Goal: Task Accomplishment & Management: Use online tool/utility

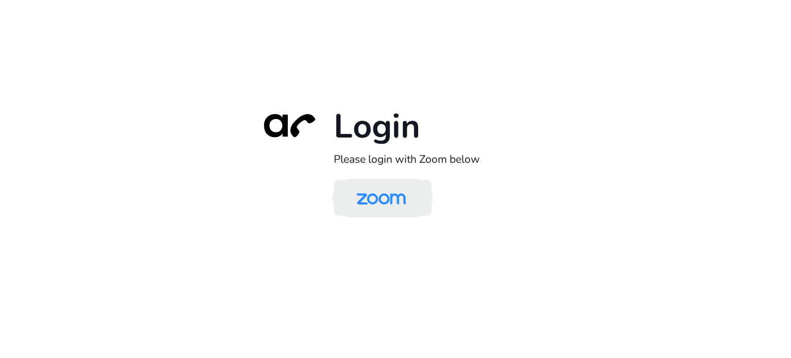
click at [394, 195] on img at bounding box center [381, 198] width 71 height 33
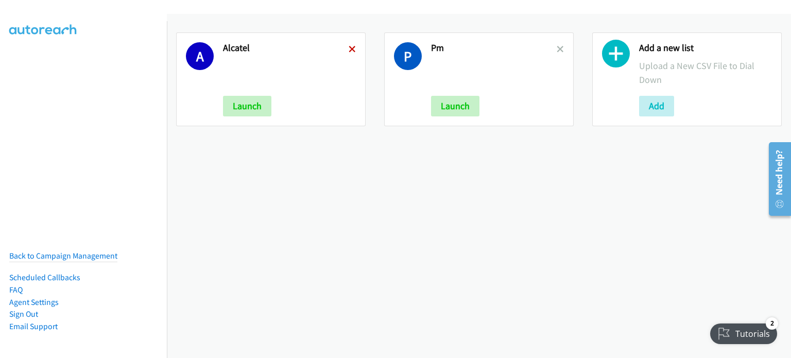
click at [349, 46] on icon at bounding box center [352, 49] width 7 height 7
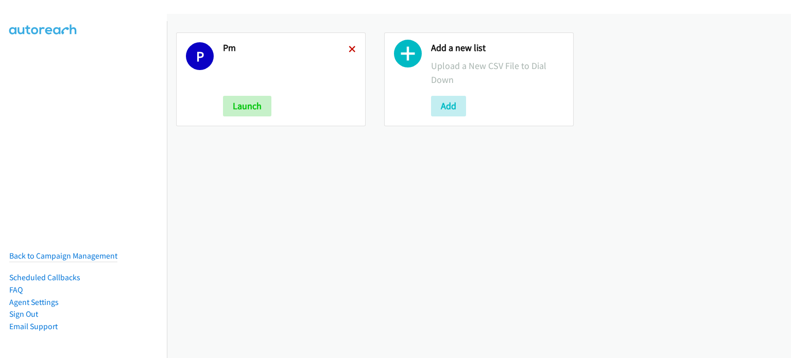
click at [349, 49] on icon at bounding box center [352, 49] width 7 height 7
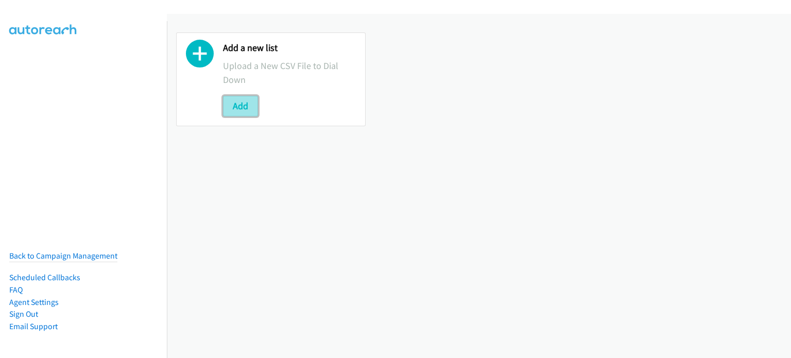
click at [239, 103] on button "Add" at bounding box center [240, 106] width 35 height 21
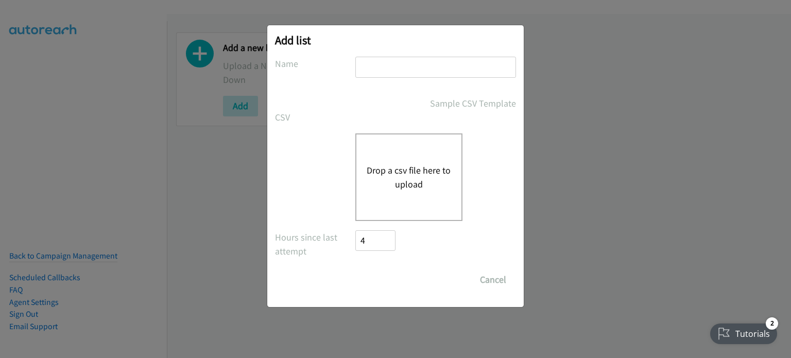
click at [404, 168] on button "Drop a csv file here to upload" at bounding box center [409, 177] width 84 height 28
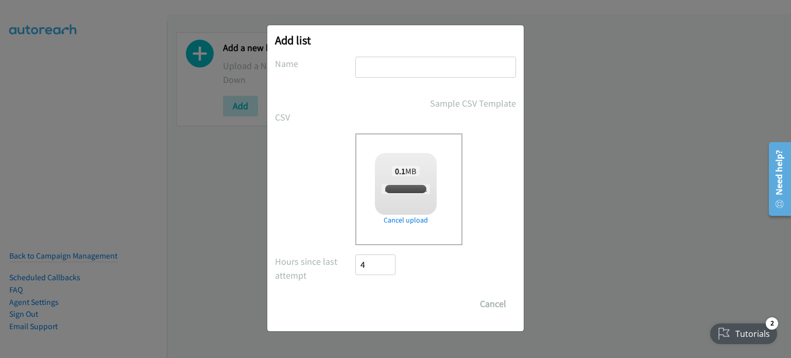
click at [406, 65] on input "text" at bounding box center [435, 67] width 161 height 21
click at [410, 67] on input "text" at bounding box center [435, 67] width 161 height 21
type input "A"
checkbox input "true"
type input "AM"
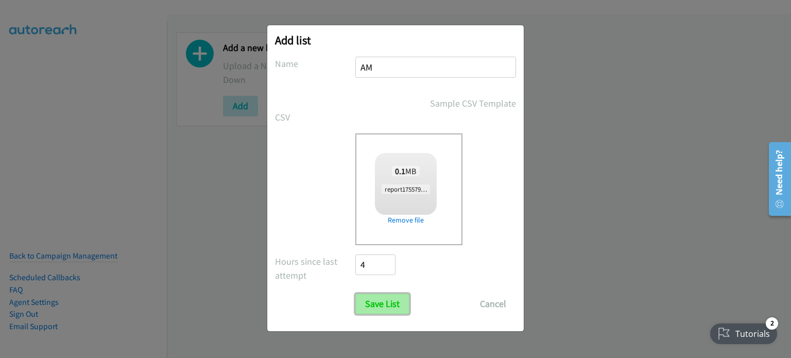
click at [385, 303] on input "Save List" at bounding box center [382, 304] width 54 height 21
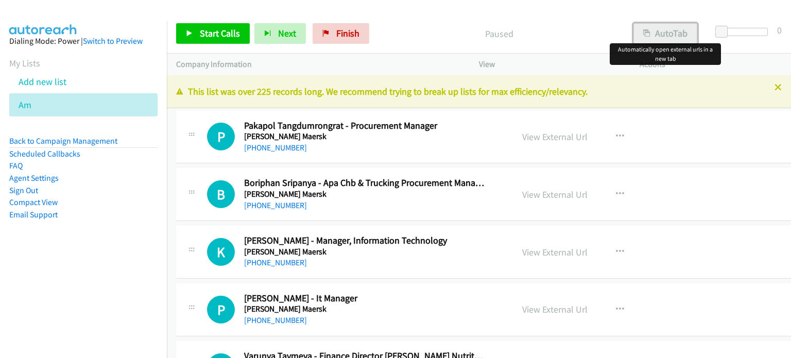
click at [662, 32] on button "AutoTab" at bounding box center [666, 33] width 64 height 21
click at [571, 139] on link "View External Url" at bounding box center [554, 137] width 65 height 12
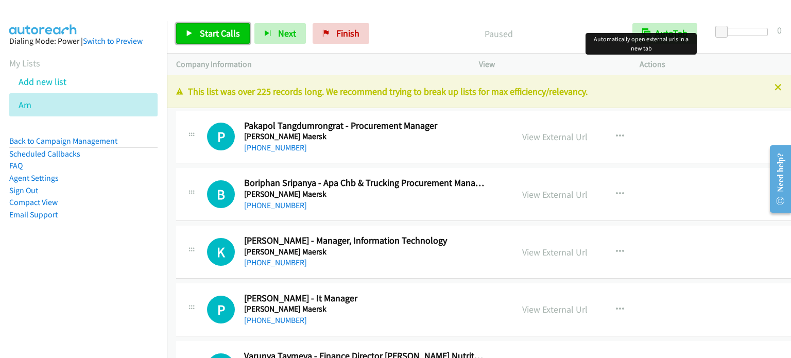
click at [230, 30] on span "Start Calls" at bounding box center [220, 33] width 40 height 12
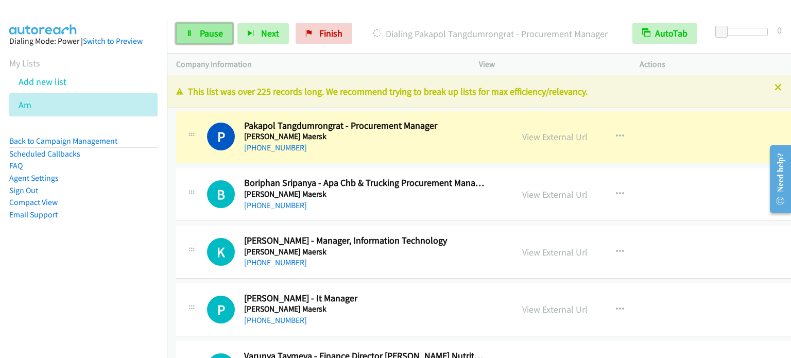
click at [216, 31] on span "Pause" at bounding box center [211, 33] width 23 height 12
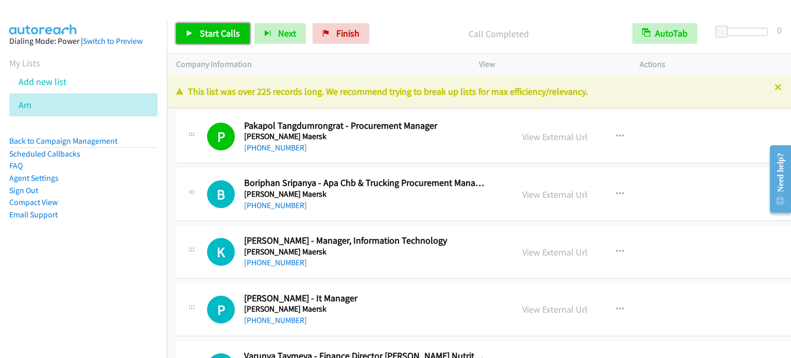
click at [225, 30] on span "Start Calls" at bounding box center [220, 33] width 40 height 12
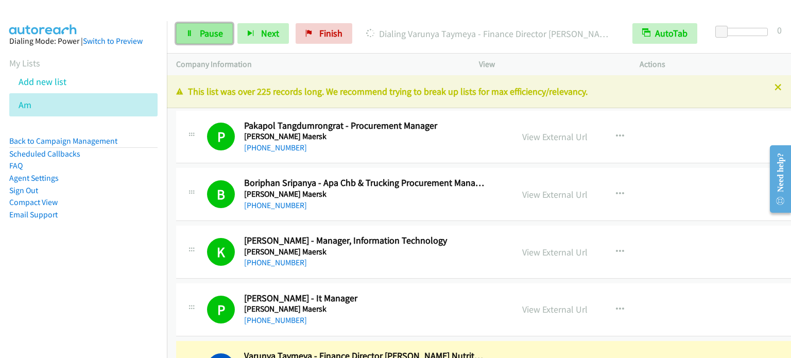
click at [206, 36] on span "Pause" at bounding box center [211, 33] width 23 height 12
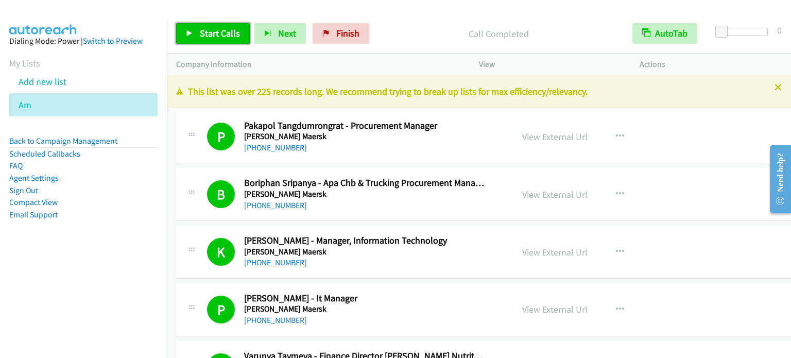
click at [225, 35] on span "Start Calls" at bounding box center [220, 33] width 40 height 12
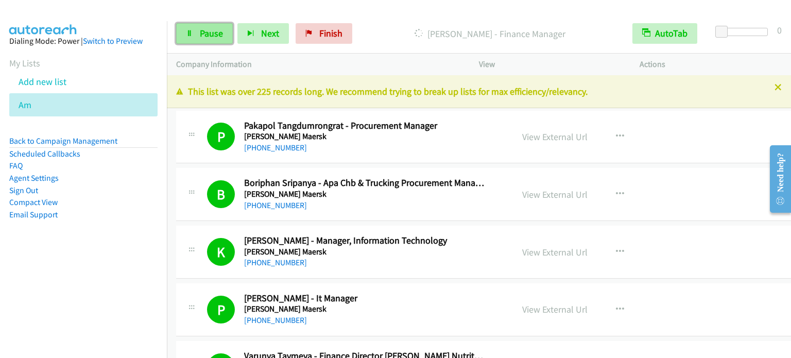
click at [205, 35] on span "Pause" at bounding box center [211, 33] width 23 height 12
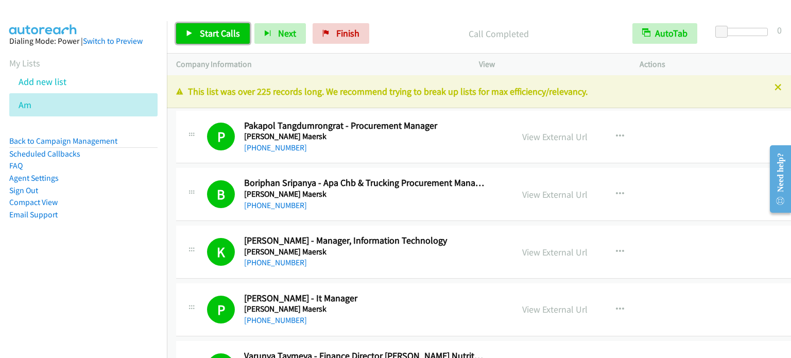
click at [227, 32] on span "Start Calls" at bounding box center [220, 33] width 40 height 12
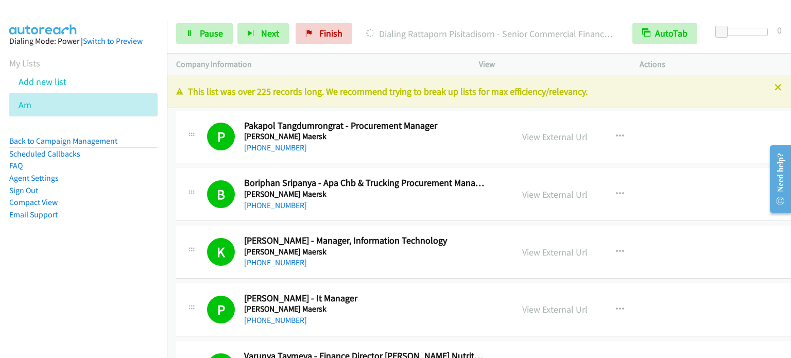
click at [105, 266] on aside "Dialing Mode: Power | Switch to Preview My Lists Add new list Am Back to Campai…" at bounding box center [83, 144] width 167 height 246
click at [204, 33] on span "Pause" at bounding box center [211, 33] width 23 height 12
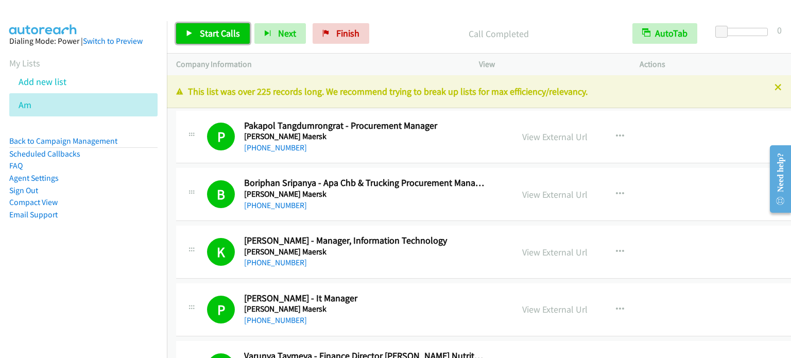
click at [224, 29] on span "Start Calls" at bounding box center [220, 33] width 40 height 12
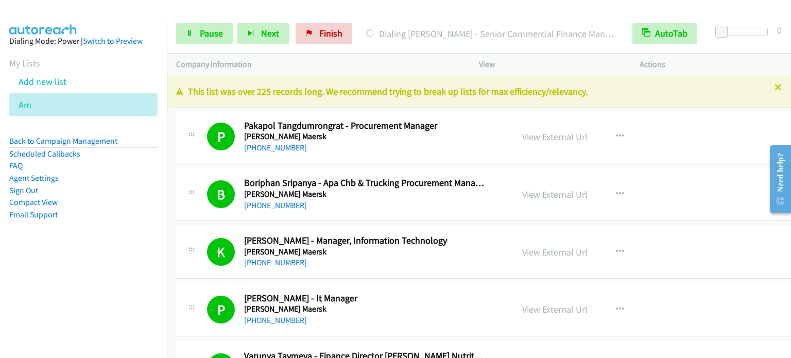
click at [46, 279] on nav "Dialing Mode: Power | Switch to Preview My Lists Add new list Am Back to Campai…" at bounding box center [83, 200] width 167 height 358
click at [219, 32] on span "Pause" at bounding box center [211, 33] width 23 height 12
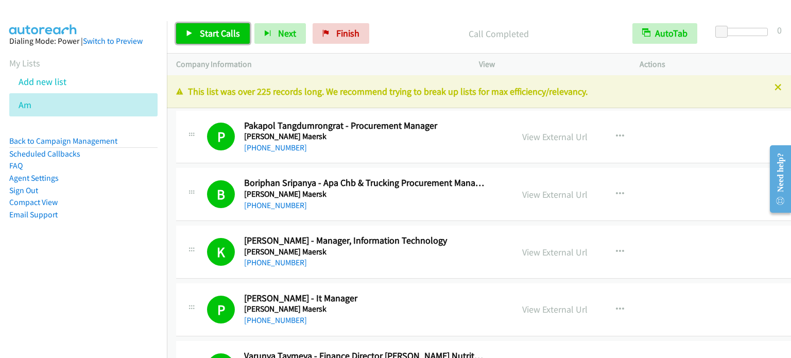
click at [210, 31] on span "Start Calls" at bounding box center [220, 33] width 40 height 12
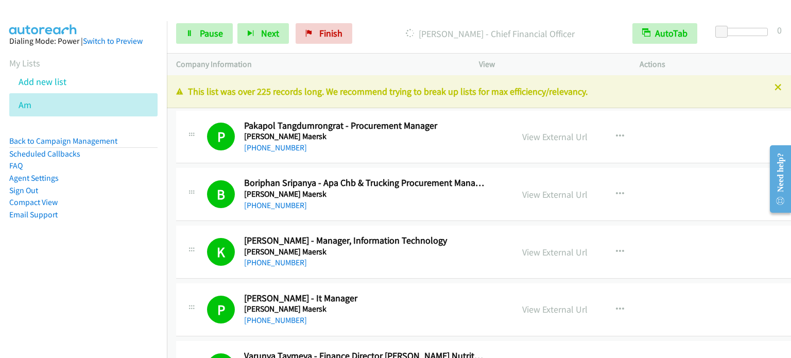
click at [122, 238] on aside "Dialing Mode: Power | Switch to Preview My Lists Add new list Am Back to Campai…" at bounding box center [83, 144] width 167 height 246
click at [218, 31] on span "Pause" at bounding box center [211, 33] width 23 height 12
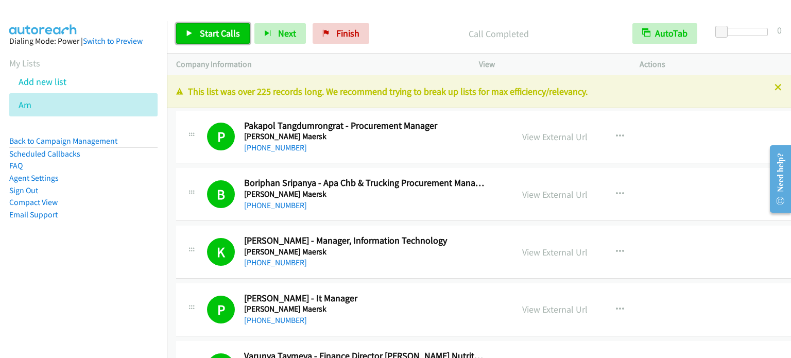
click at [231, 28] on span "Start Calls" at bounding box center [220, 33] width 40 height 12
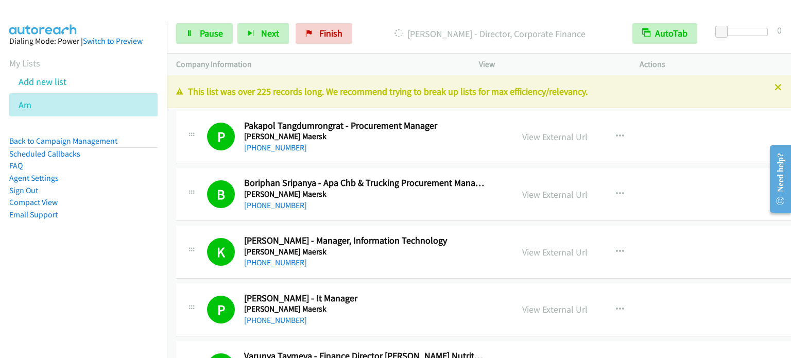
click at [110, 245] on aside "Dialing Mode: Power | Switch to Preview My Lists Add new list Am Back to Campai…" at bounding box center [83, 144] width 167 height 246
click at [203, 39] on link "Pause" at bounding box center [204, 33] width 57 height 21
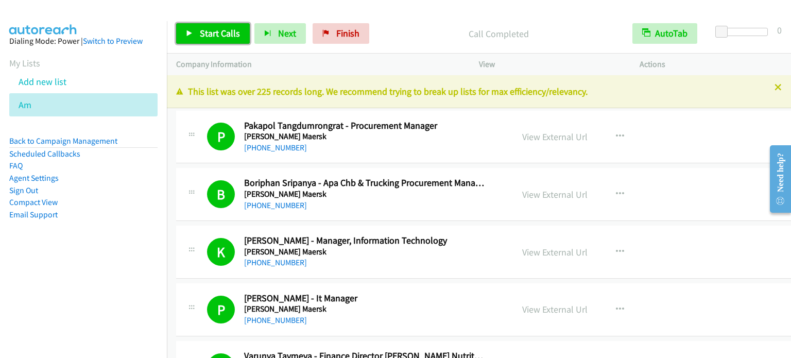
click at [220, 33] on span "Start Calls" at bounding box center [220, 33] width 40 height 12
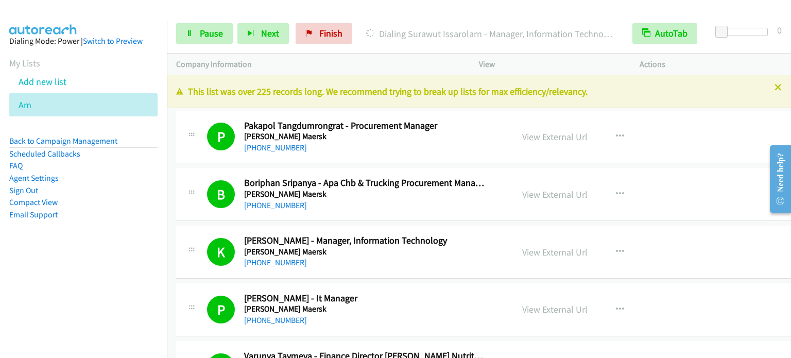
click at [111, 204] on ul "Back to Campaign Management Scheduled Callbacks FAQ Agent Settings Sign Out Com…" at bounding box center [83, 178] width 148 height 86
click at [210, 30] on span "Pause" at bounding box center [211, 33] width 23 height 12
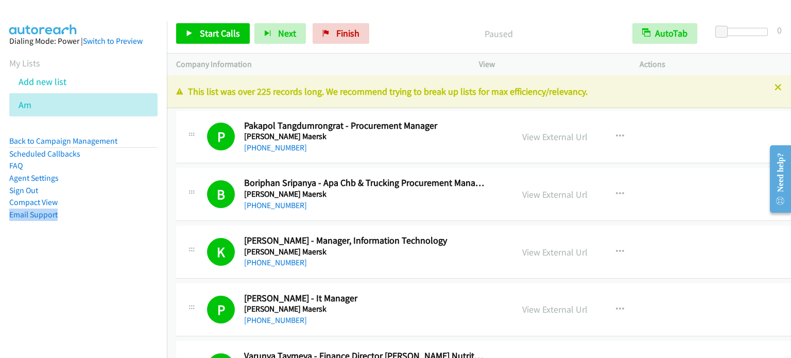
drag, startPoint x: 125, startPoint y: 271, endPoint x: 173, endPoint y: 129, distance: 150.0
click at [125, 272] on nav "Dialing Mode: Power | Switch to Preview My Lists Add new list Am Back to Campai…" at bounding box center [83, 200] width 167 height 358
click at [218, 30] on span "Start Calls" at bounding box center [220, 33] width 40 height 12
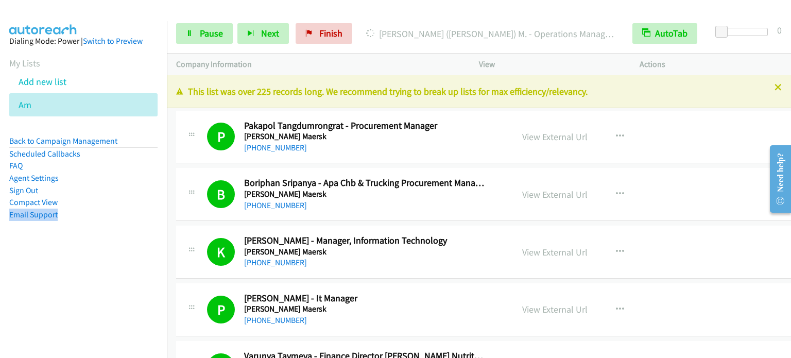
drag, startPoint x: 108, startPoint y: 250, endPoint x: 114, endPoint y: 231, distance: 20.2
click at [108, 251] on aside "Dialing Mode: Power | Switch to Preview My Lists Add new list Am Back to Campai…" at bounding box center [83, 144] width 167 height 246
click at [208, 37] on span "Pause" at bounding box center [211, 33] width 23 height 12
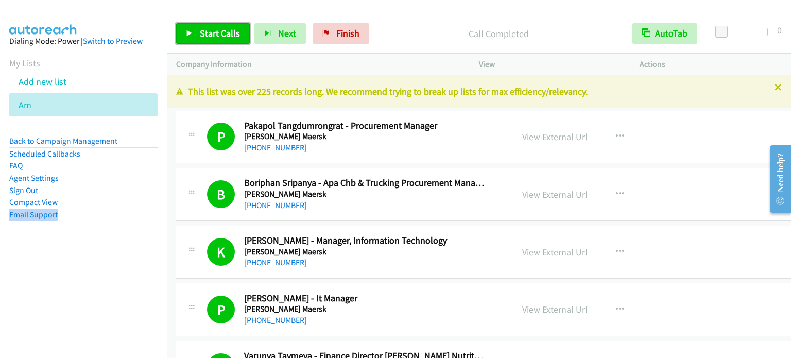
click at [225, 29] on span "Start Calls" at bounding box center [220, 33] width 40 height 12
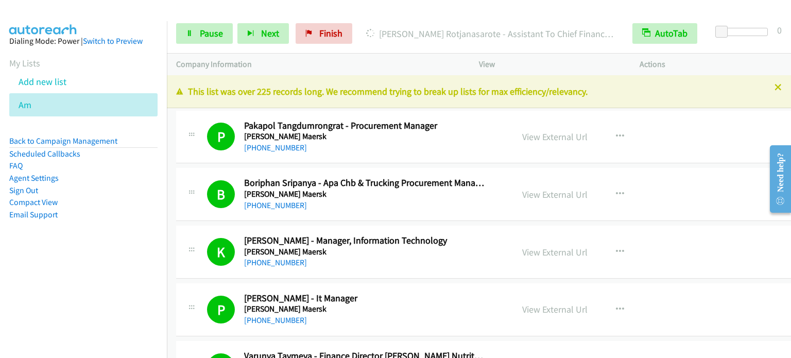
click at [224, 11] on div at bounding box center [391, 20] width 782 height 40
click at [204, 36] on span "Pause" at bounding box center [211, 33] width 23 height 12
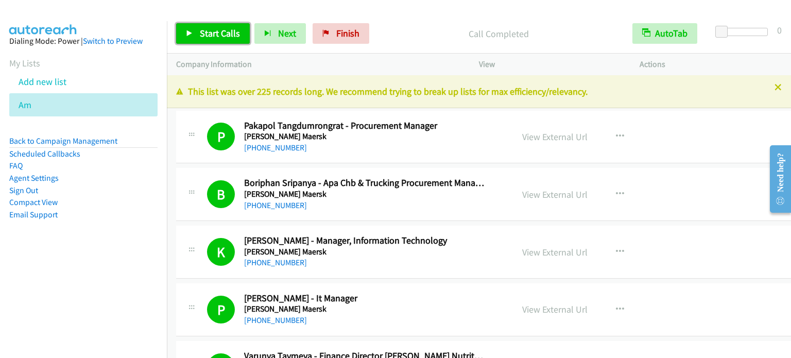
click at [221, 27] on span "Start Calls" at bounding box center [220, 33] width 40 height 12
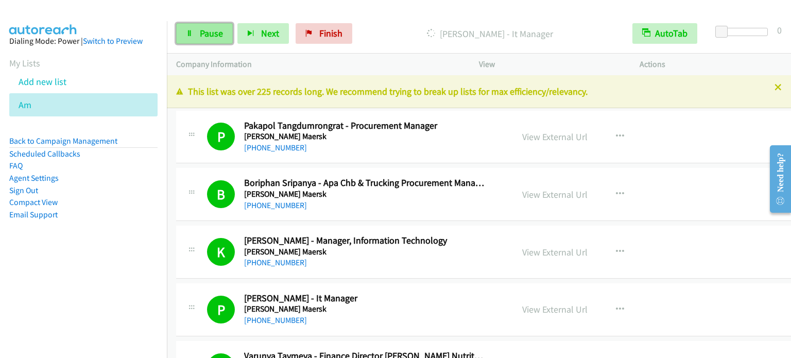
click at [192, 36] on icon at bounding box center [189, 33] width 7 height 7
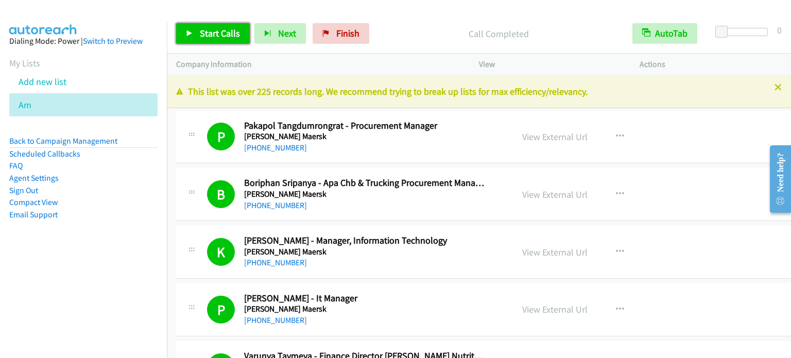
click at [222, 37] on span "Start Calls" at bounding box center [220, 33] width 40 height 12
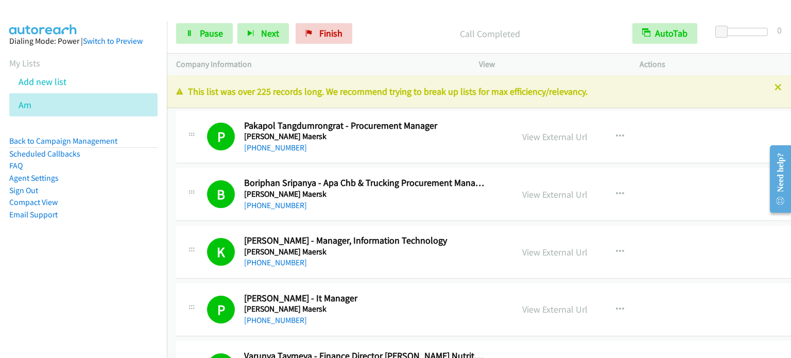
click at [103, 232] on aside "Dialing Mode: Power | Switch to Preview My Lists Add new list Am Back to Campai…" at bounding box center [83, 144] width 167 height 246
click at [131, 208] on ul "Back to Campaign Management Scheduled Callbacks FAQ Agent Settings Sign Out Com…" at bounding box center [83, 178] width 148 height 86
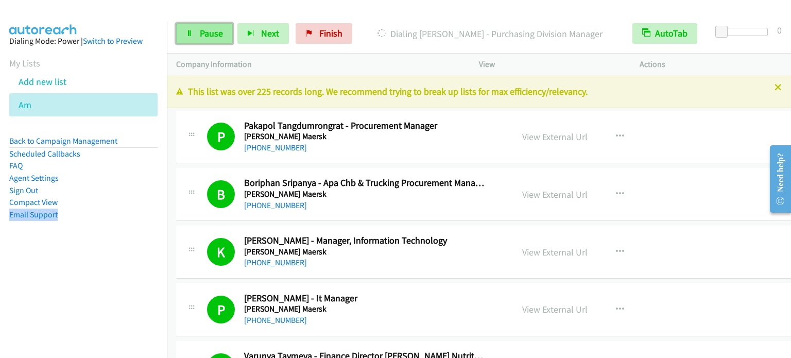
click at [207, 34] on span "Pause" at bounding box center [211, 33] width 23 height 12
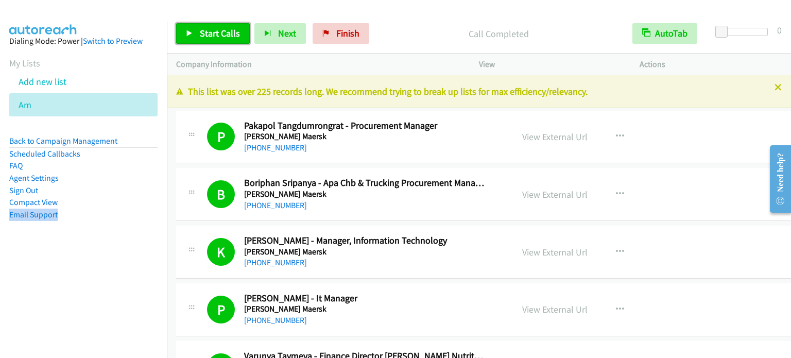
click at [221, 31] on span "Start Calls" at bounding box center [220, 33] width 40 height 12
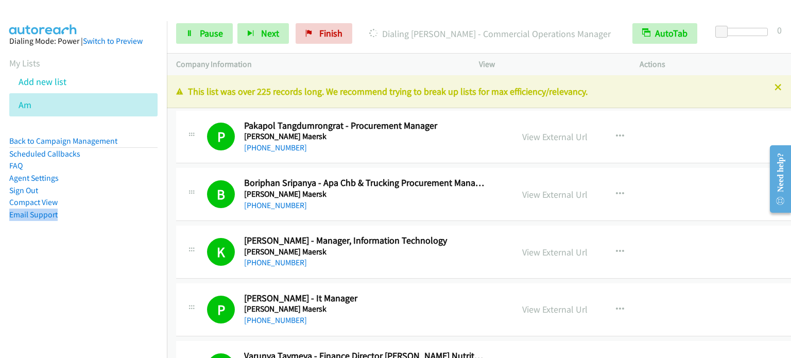
click at [127, 246] on aside "Dialing Mode: Power | Switch to Preview My Lists Add new list Am Back to Campai…" at bounding box center [83, 144] width 167 height 246
click at [204, 41] on link "Pause" at bounding box center [204, 33] width 57 height 21
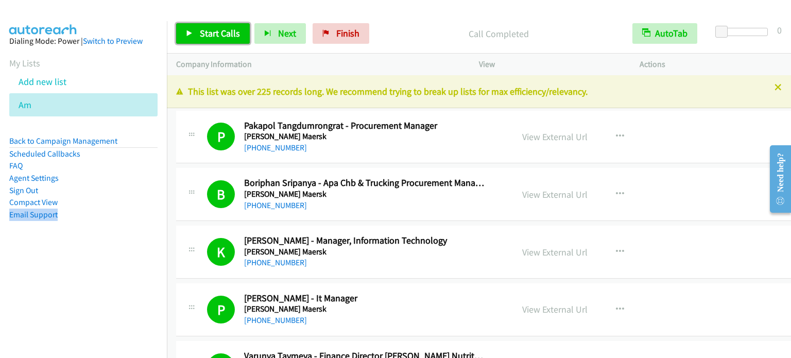
click at [208, 37] on span "Start Calls" at bounding box center [220, 33] width 40 height 12
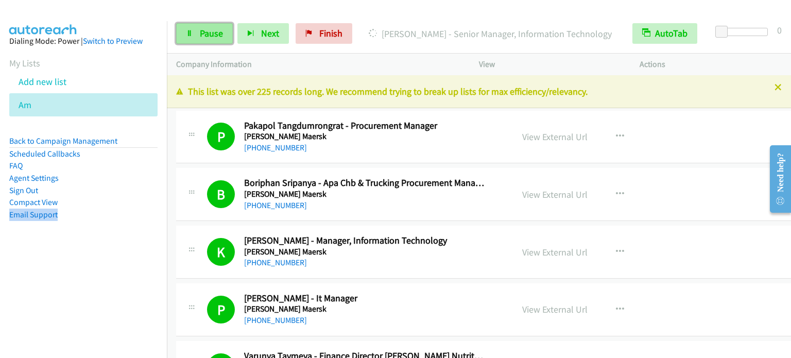
click at [210, 39] on link "Pause" at bounding box center [204, 33] width 57 height 21
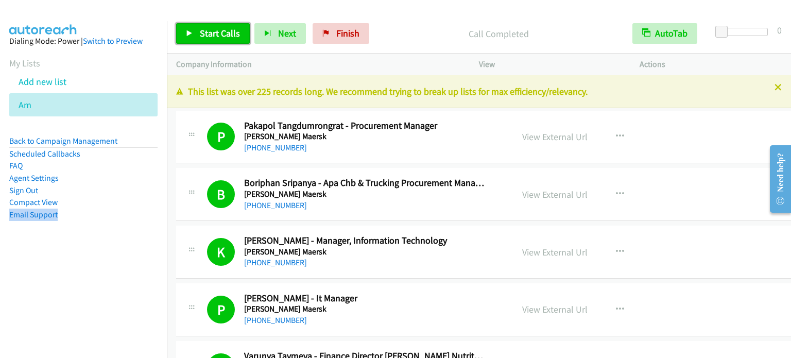
click at [198, 33] on link "Start Calls" at bounding box center [213, 33] width 74 height 21
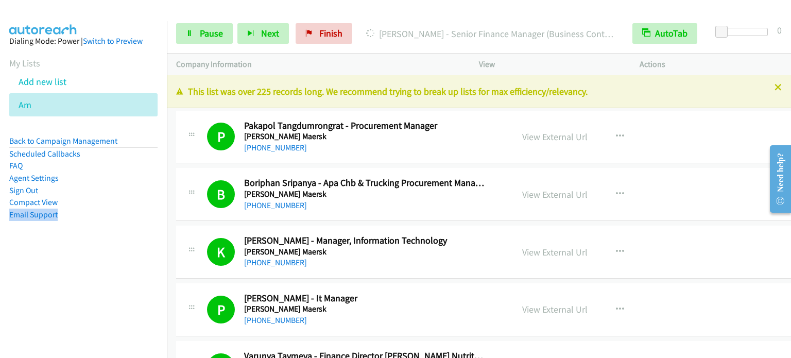
click at [62, 303] on nav "Dialing Mode: Power | Switch to Preview My Lists Add new list Am Back to Campai…" at bounding box center [83, 200] width 167 height 358
click at [206, 37] on span "Pause" at bounding box center [211, 33] width 23 height 12
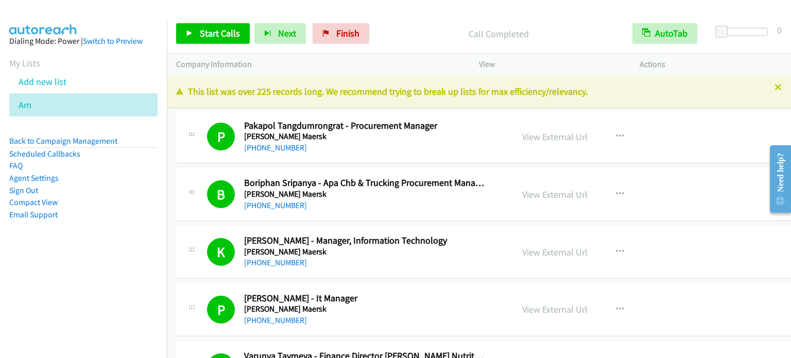
click at [213, 45] on div "Start Calls Pause Next Finish Call Completed AutoTab AutoTab 0" at bounding box center [479, 34] width 624 height 40
click at [213, 30] on span "Start Calls" at bounding box center [220, 33] width 40 height 12
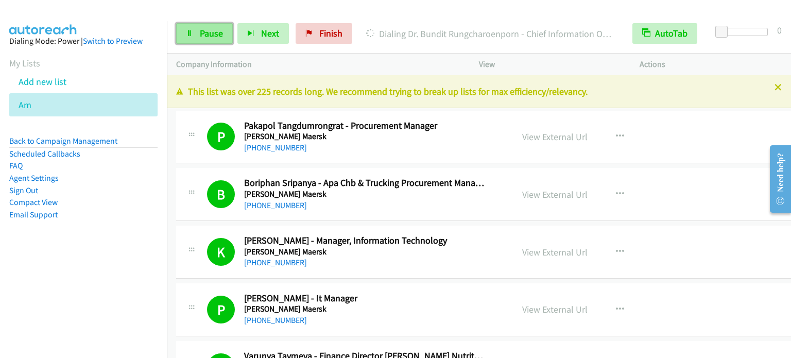
click at [216, 30] on span "Pause" at bounding box center [211, 33] width 23 height 12
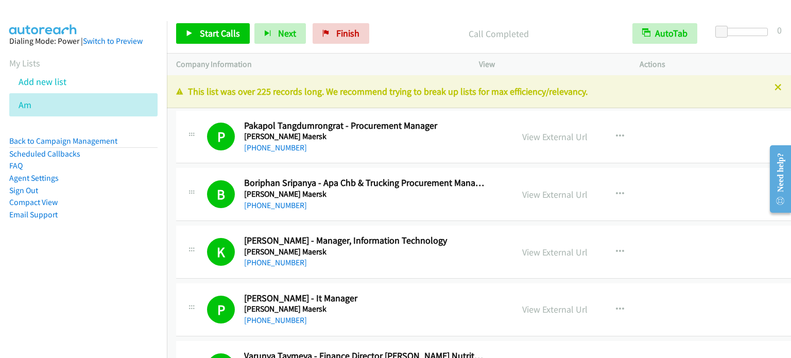
click at [151, 255] on aside "Dialing Mode: Power | Switch to Preview My Lists Add new list Am Back to Campai…" at bounding box center [83, 144] width 167 height 246
click at [227, 35] on span "Start Calls" at bounding box center [220, 33] width 40 height 12
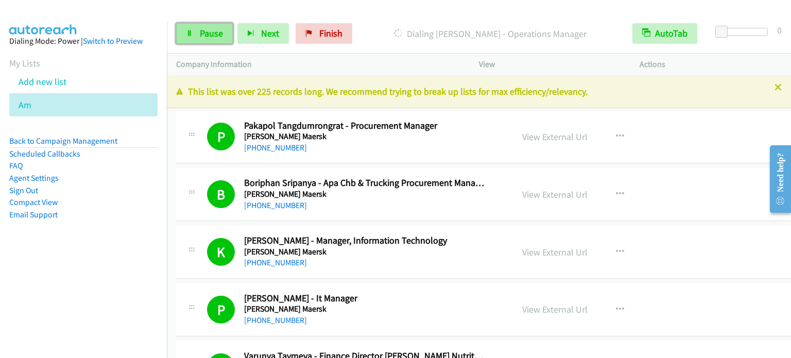
click at [219, 29] on span "Pause" at bounding box center [211, 33] width 23 height 12
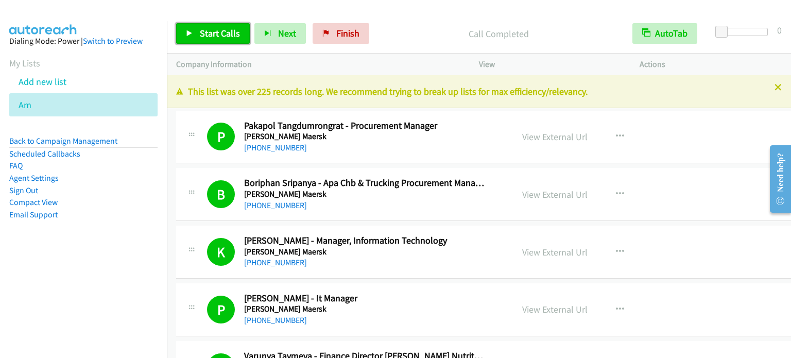
click at [234, 28] on span "Start Calls" at bounding box center [220, 33] width 40 height 12
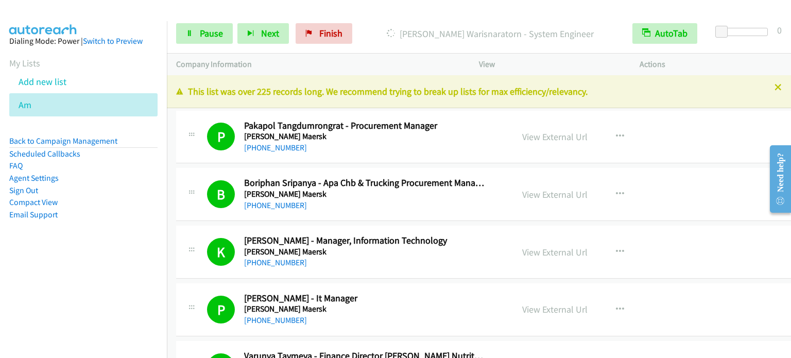
click at [122, 233] on aside "Dialing Mode: Power | Switch to Preview My Lists Add new list Am Back to Campai…" at bounding box center [83, 144] width 167 height 246
click at [197, 37] on link "Pause" at bounding box center [204, 33] width 57 height 21
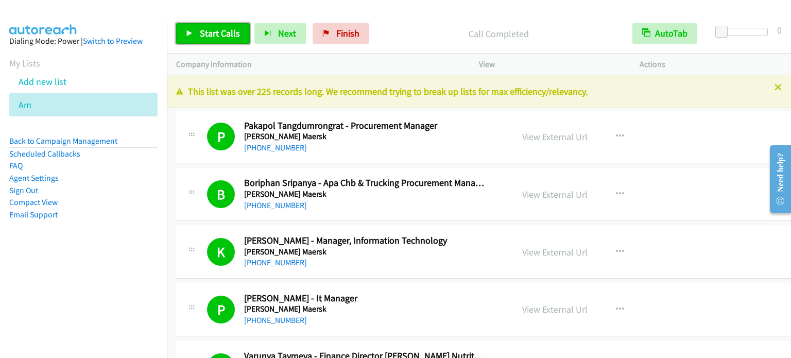
click at [220, 38] on span "Start Calls" at bounding box center [220, 33] width 40 height 12
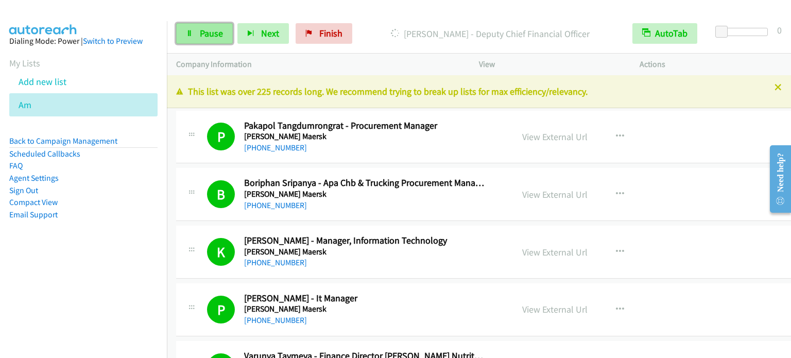
click at [205, 33] on span "Pause" at bounding box center [211, 33] width 23 height 12
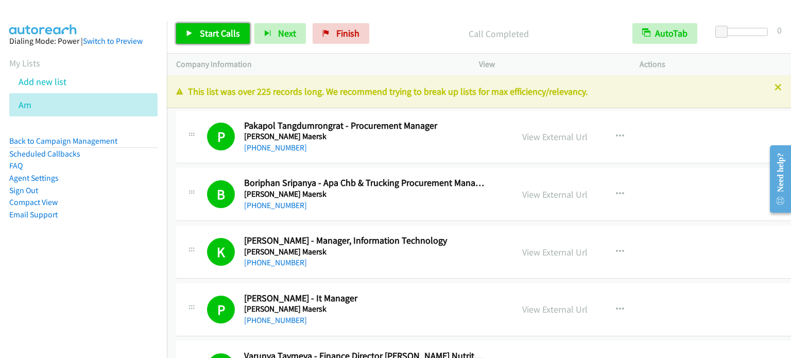
click at [229, 30] on span "Start Calls" at bounding box center [220, 33] width 40 height 12
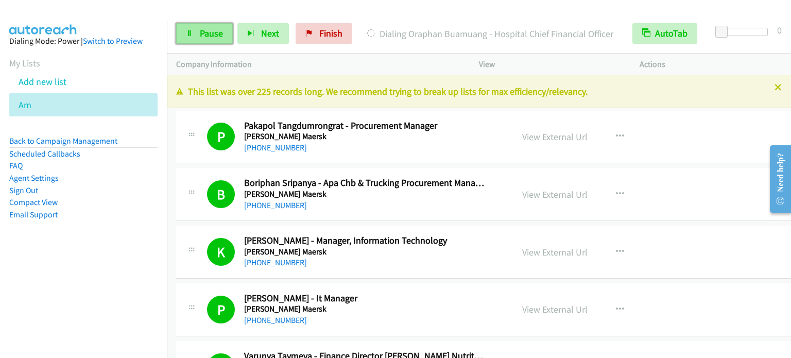
click at [217, 25] on link "Pause" at bounding box center [204, 33] width 57 height 21
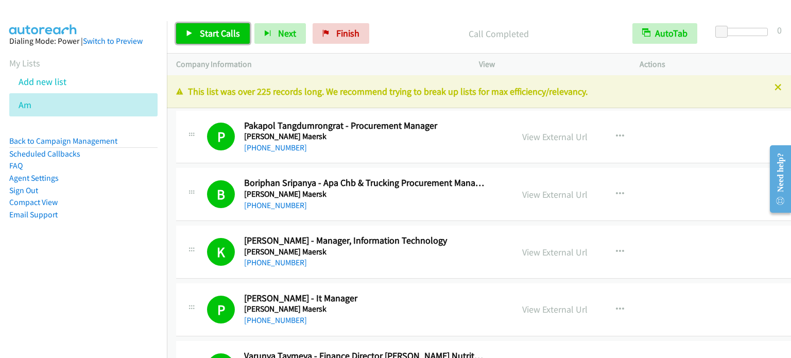
click at [229, 26] on link "Start Calls" at bounding box center [213, 33] width 74 height 21
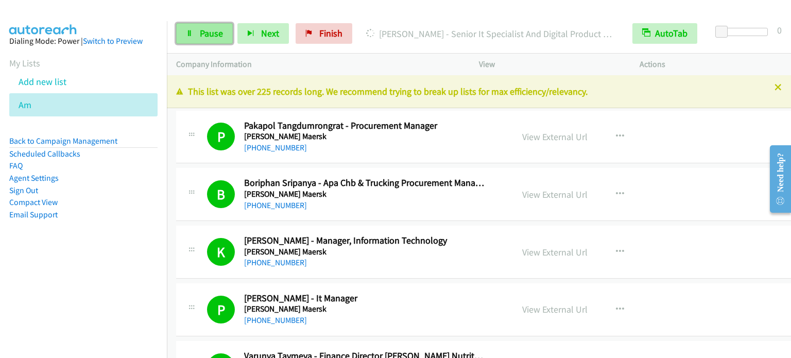
click at [214, 24] on link "Pause" at bounding box center [204, 33] width 57 height 21
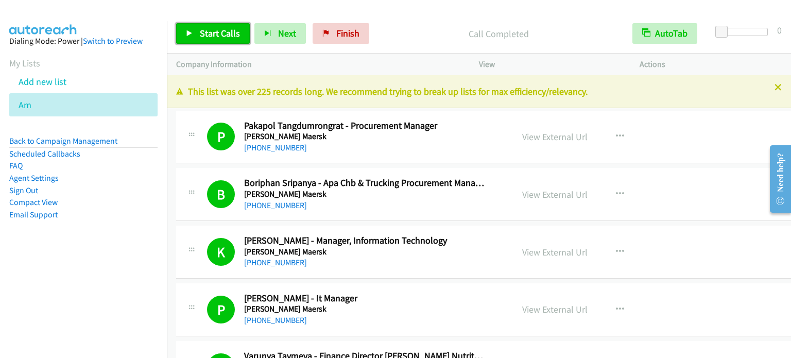
click at [224, 35] on span "Start Calls" at bounding box center [220, 33] width 40 height 12
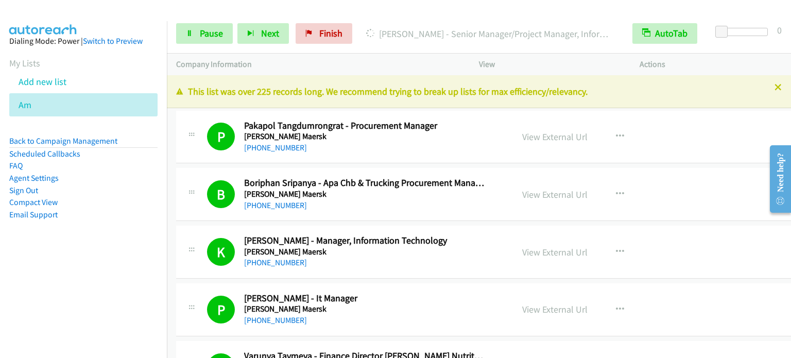
drag, startPoint x: 108, startPoint y: 261, endPoint x: 108, endPoint y: 249, distance: 12.4
click at [108, 261] on aside "Dialing Mode: Power | Switch to Preview My Lists Add new list Am Back to Campai…" at bounding box center [83, 144] width 167 height 246
click at [206, 31] on span "Pause" at bounding box center [211, 33] width 23 height 12
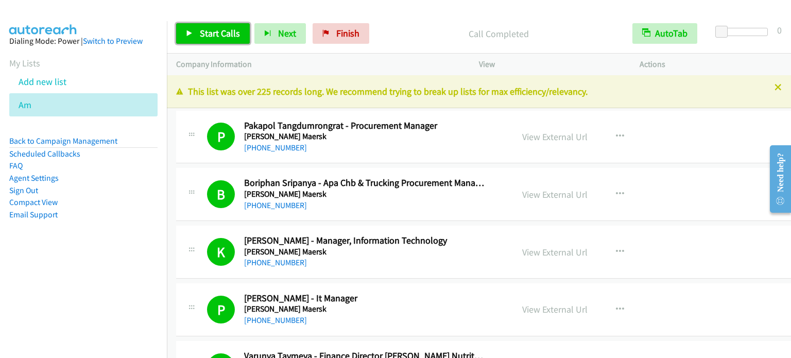
click at [224, 30] on span "Start Calls" at bounding box center [220, 33] width 40 height 12
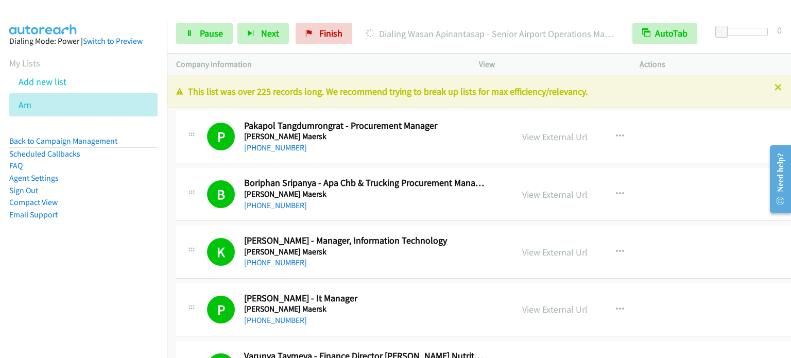
click at [101, 281] on nav "Dialing Mode: Power | Switch to Preview My Lists Add new list Am Back to Campai…" at bounding box center [83, 200] width 167 height 358
click at [210, 35] on span "Pause" at bounding box center [211, 33] width 23 height 12
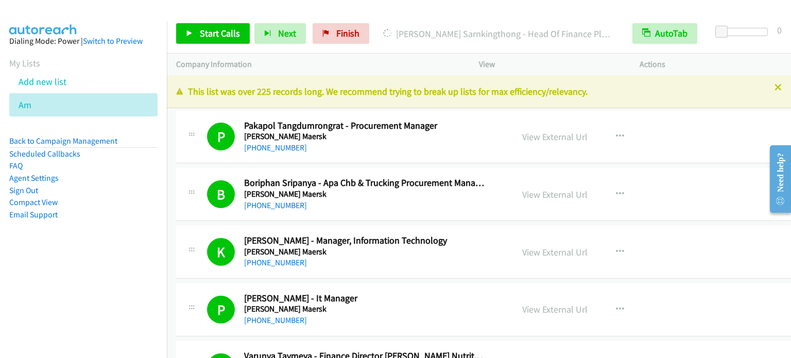
click at [83, 240] on aside "Dialing Mode: Power | Switch to Preview My Lists Add new list Am Back to Campai…" at bounding box center [83, 144] width 167 height 246
click at [233, 30] on span "Start Calls" at bounding box center [220, 33] width 40 height 12
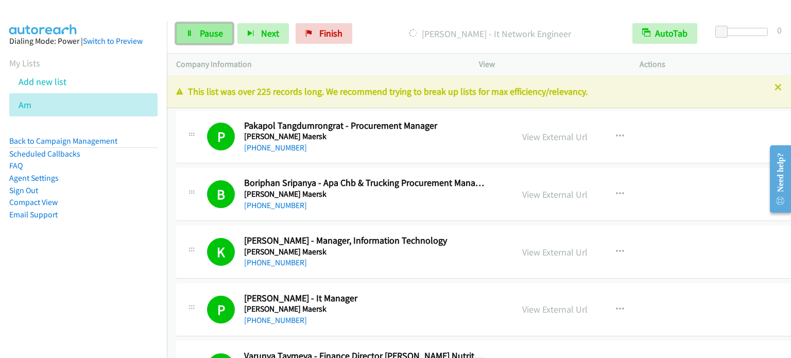
click at [197, 32] on link "Pause" at bounding box center [204, 33] width 57 height 21
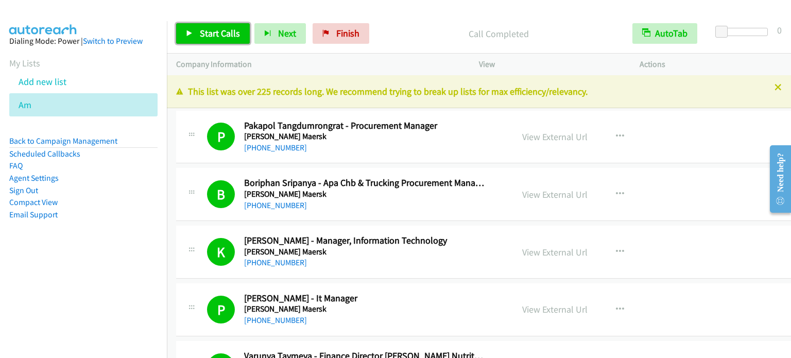
click at [232, 30] on span "Start Calls" at bounding box center [220, 33] width 40 height 12
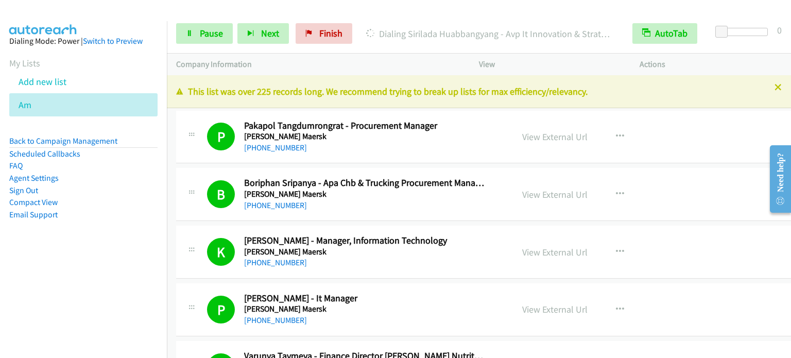
click at [54, 264] on aside "Dialing Mode: Power | Switch to Preview My Lists Add new list Am Back to Campai…" at bounding box center [83, 144] width 167 height 246
click at [217, 30] on span "Pause" at bounding box center [211, 33] width 23 height 12
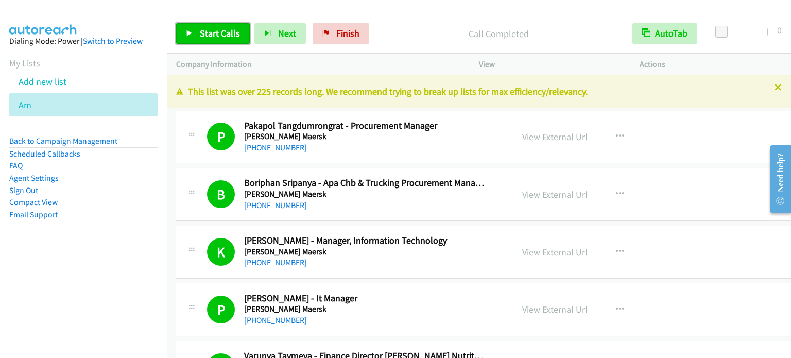
click at [210, 33] on span "Start Calls" at bounding box center [220, 33] width 40 height 12
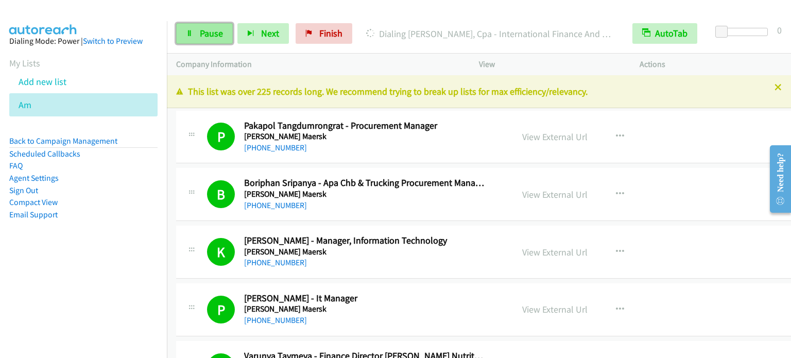
click at [221, 28] on span "Pause" at bounding box center [211, 33] width 23 height 12
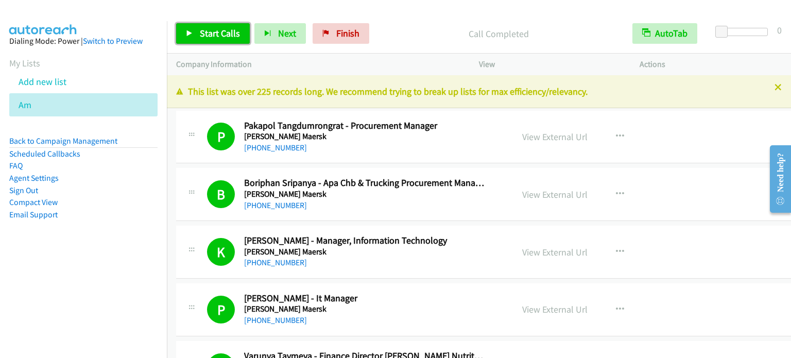
click at [216, 32] on span "Start Calls" at bounding box center [220, 33] width 40 height 12
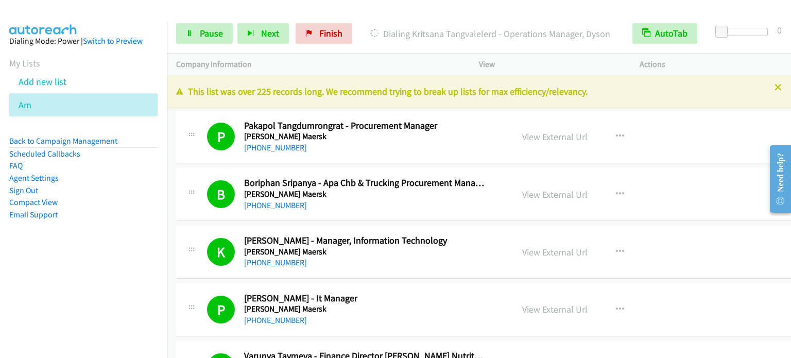
drag, startPoint x: 40, startPoint y: 287, endPoint x: 59, endPoint y: 236, distance: 54.6
click at [41, 286] on nav "Dialing Mode: Power | Switch to Preview My Lists Add new list Am Back to Campai…" at bounding box center [83, 200] width 167 height 358
click at [210, 33] on span "Pause" at bounding box center [211, 33] width 23 height 12
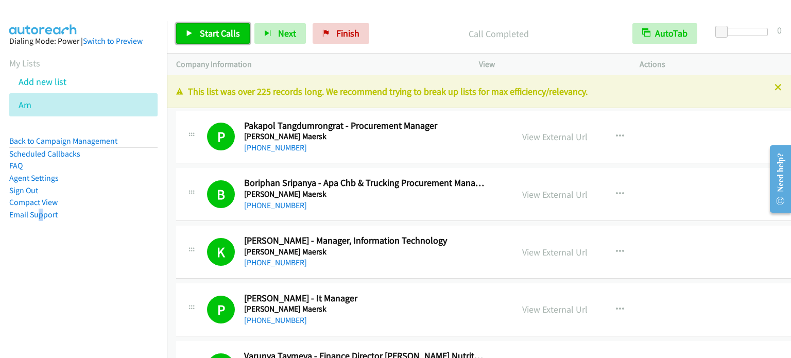
click at [211, 32] on span "Start Calls" at bounding box center [220, 33] width 40 height 12
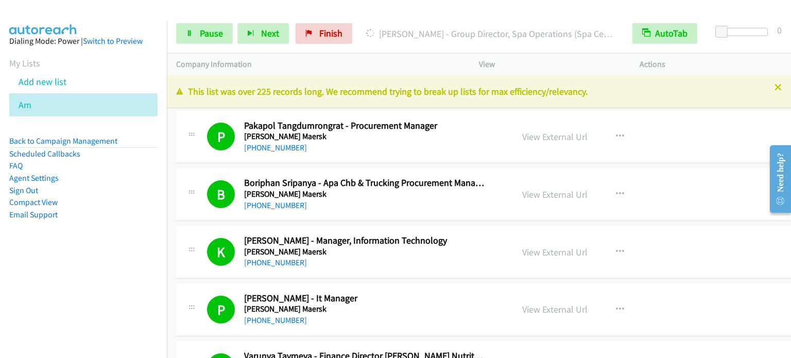
click at [124, 270] on nav "Dialing Mode: Power | Switch to Preview My Lists Add new list Am Back to Campai…" at bounding box center [83, 200] width 167 height 358
click at [205, 29] on span "Pause" at bounding box center [211, 33] width 23 height 12
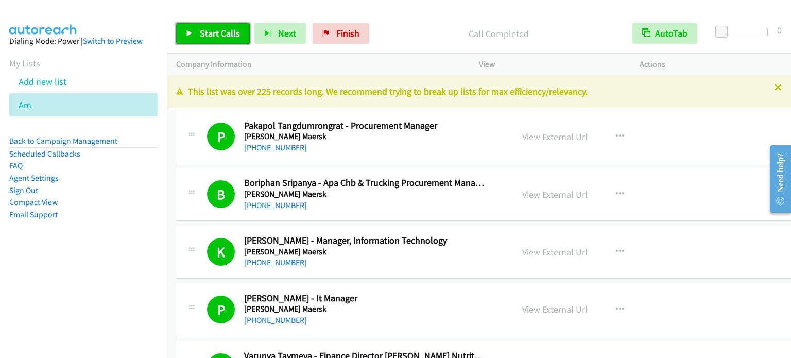
click at [217, 32] on span "Start Calls" at bounding box center [220, 33] width 40 height 12
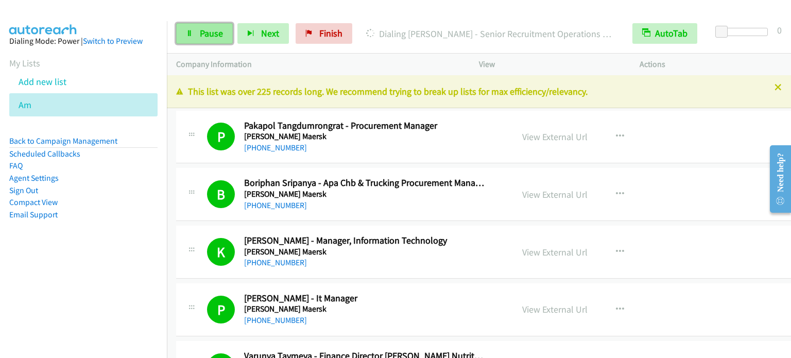
click at [194, 37] on link "Pause" at bounding box center [204, 33] width 57 height 21
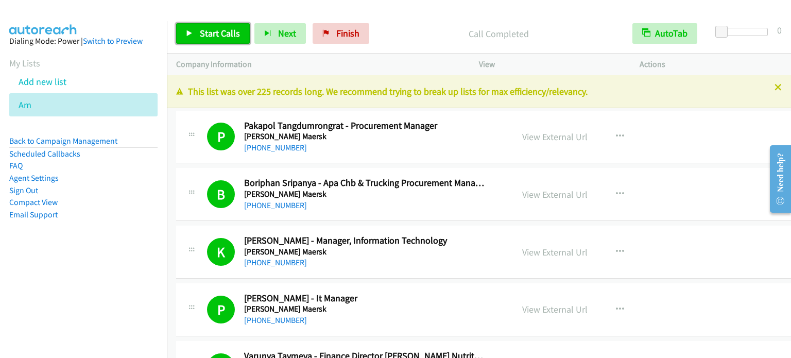
click at [218, 30] on span "Start Calls" at bounding box center [220, 33] width 40 height 12
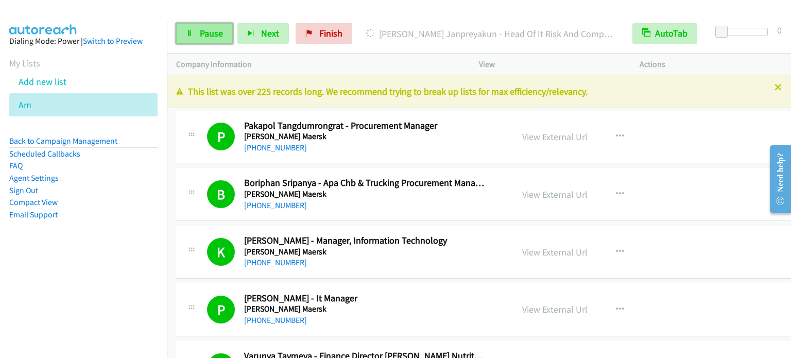
click at [222, 36] on span "Pause" at bounding box center [211, 33] width 23 height 12
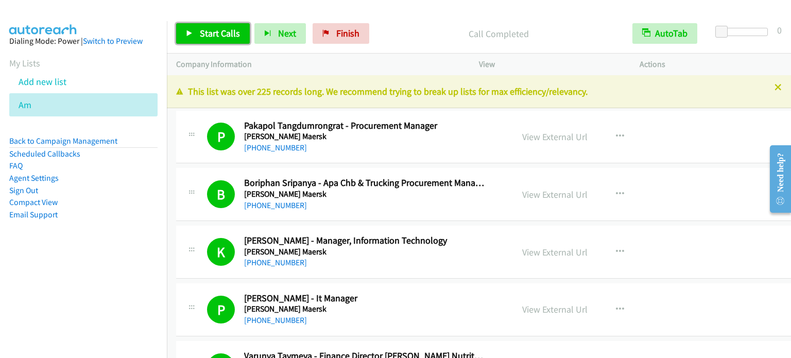
click at [238, 30] on span "Start Calls" at bounding box center [220, 33] width 40 height 12
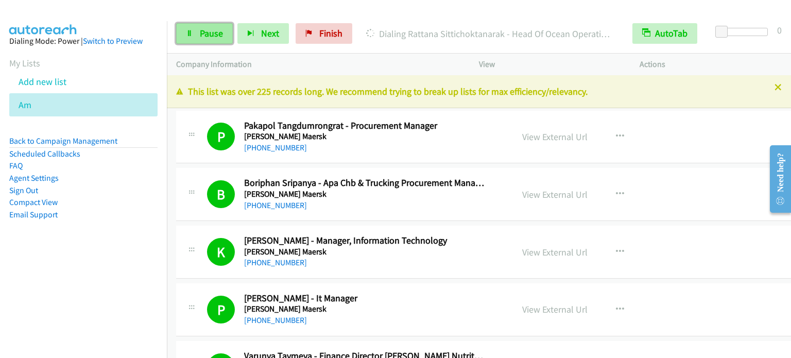
click at [200, 32] on span "Pause" at bounding box center [211, 33] width 23 height 12
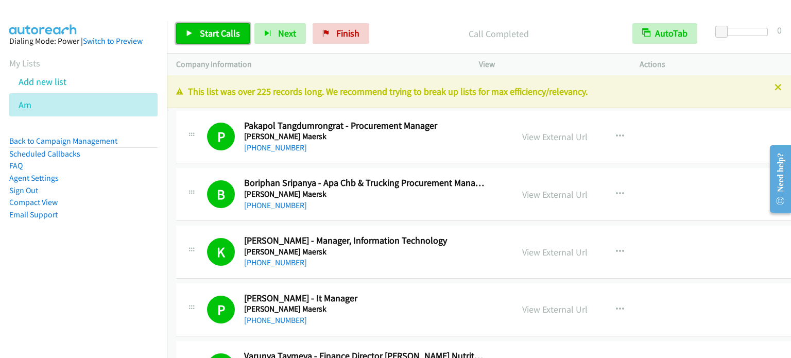
click at [203, 41] on link "Start Calls" at bounding box center [213, 33] width 74 height 21
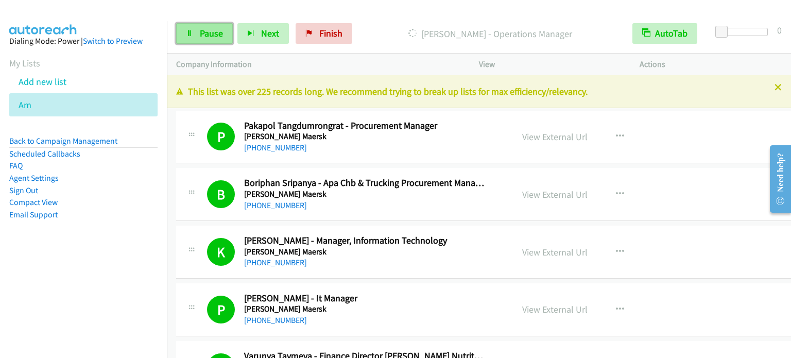
click at [218, 28] on span "Pause" at bounding box center [211, 33] width 23 height 12
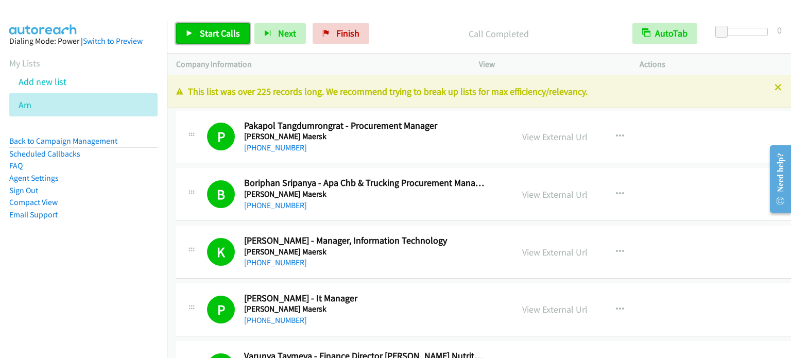
click at [228, 35] on span "Start Calls" at bounding box center [220, 33] width 40 height 12
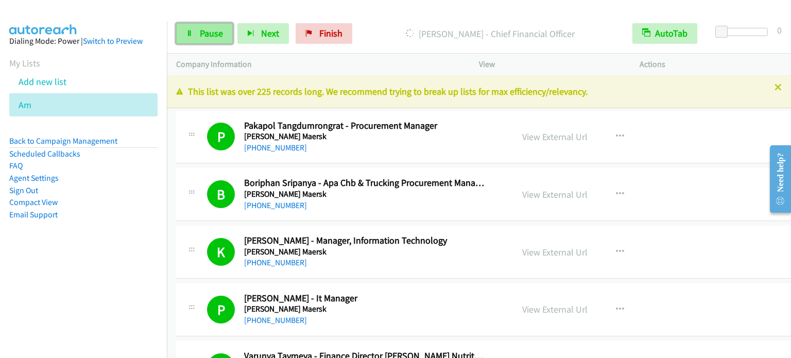
click at [212, 32] on span "Pause" at bounding box center [211, 33] width 23 height 12
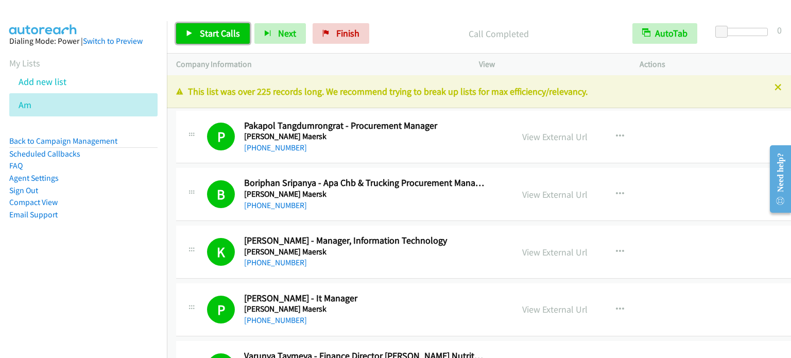
click at [217, 30] on span "Start Calls" at bounding box center [220, 33] width 40 height 12
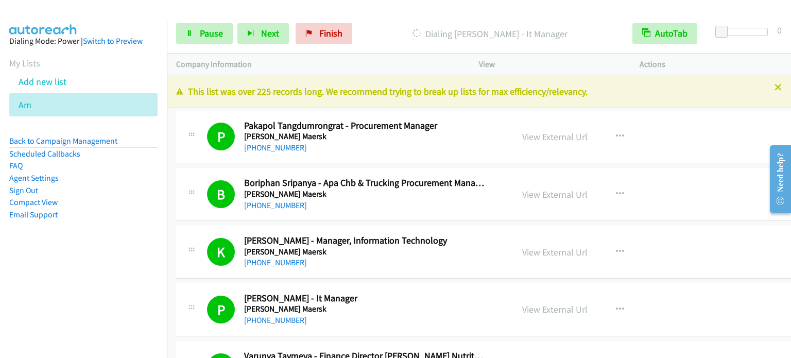
click at [51, 302] on nav "Dialing Mode: Power | Switch to Preview My Lists Add new list Am Back to Campai…" at bounding box center [83, 200] width 167 height 358
click at [200, 35] on span "Pause" at bounding box center [211, 33] width 23 height 12
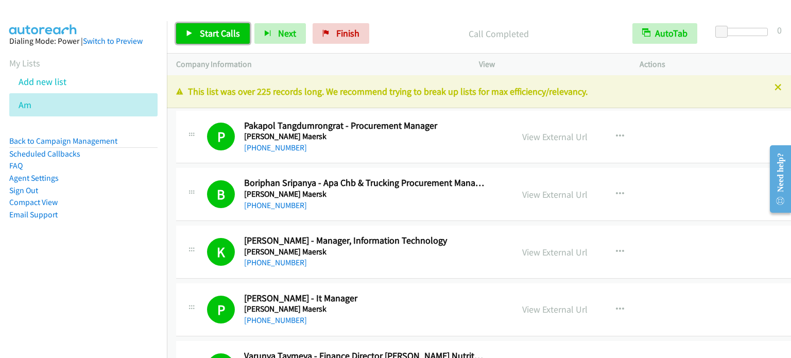
click at [208, 27] on span "Start Calls" at bounding box center [220, 33] width 40 height 12
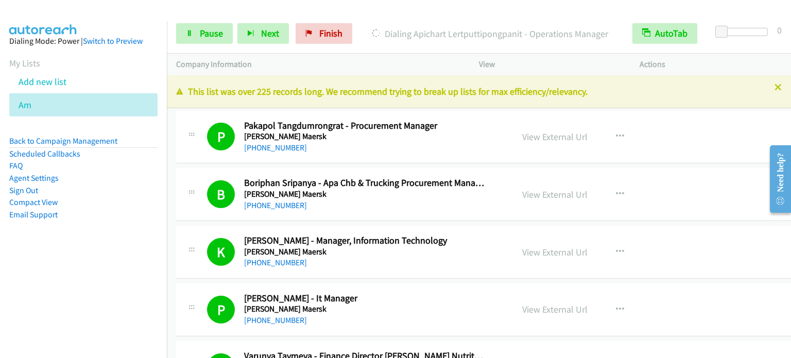
click at [76, 272] on nav "Dialing Mode: Power | Switch to Preview My Lists Add new list Am Back to Campai…" at bounding box center [83, 200] width 167 height 358
click at [92, 289] on nav "Dialing Mode: Power | Switch to Preview My Lists Add new list Am Back to Campai…" at bounding box center [83, 200] width 167 height 358
click at [195, 37] on link "Pause" at bounding box center [204, 33] width 57 height 21
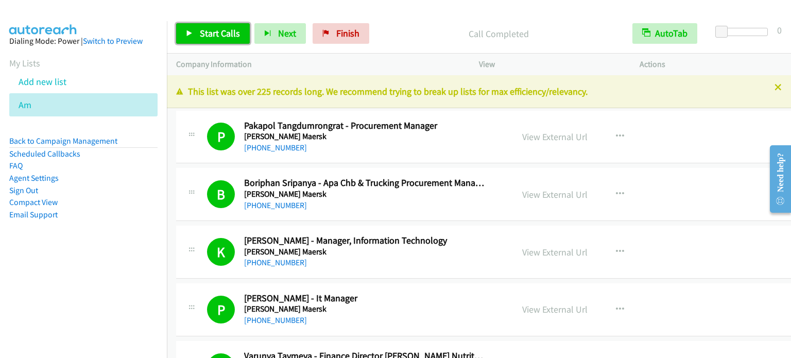
click at [209, 33] on span "Start Calls" at bounding box center [220, 33] width 40 height 12
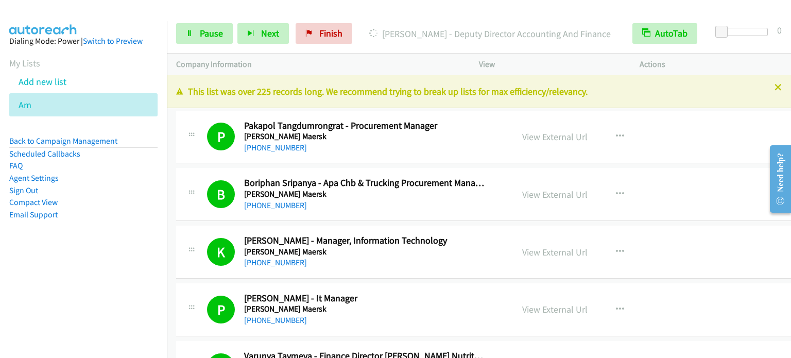
click at [74, 245] on aside "Dialing Mode: Power | Switch to Preview My Lists Add new list Am Back to Campai…" at bounding box center [83, 144] width 167 height 246
click at [30, 282] on nav "Dialing Mode: Power | Switch to Preview My Lists Add new list Am Back to Campai…" at bounding box center [83, 200] width 167 height 358
click at [210, 35] on span "Pause" at bounding box center [211, 33] width 23 height 12
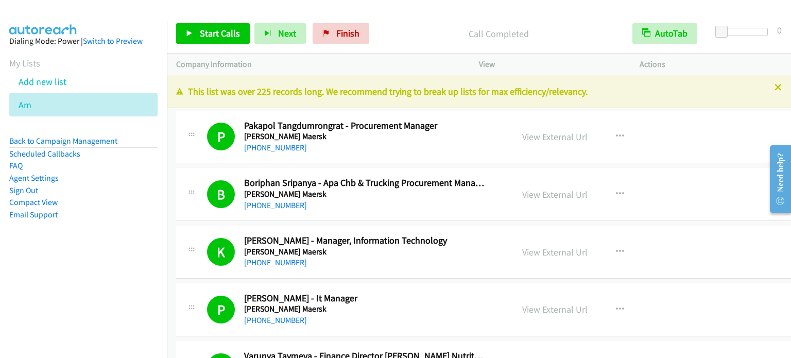
click at [47, 265] on aside "Dialing Mode: Power | Switch to Preview My Lists Add new list Am Back to Campai…" at bounding box center [83, 144] width 167 height 246
click at [577, 20] on div "Start Calls Pause Next Finish Call Completed AutoTab AutoTab 0" at bounding box center [479, 34] width 624 height 40
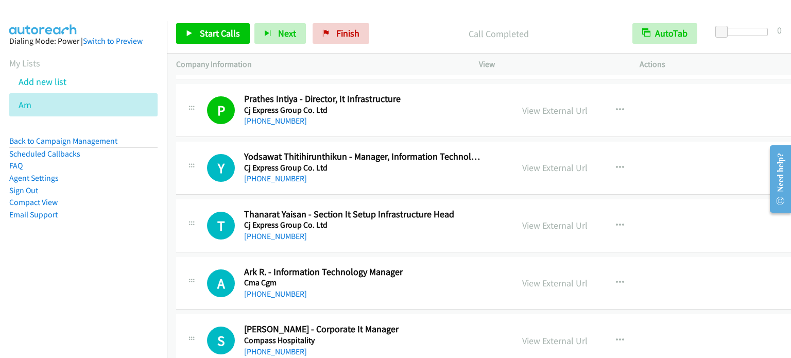
scroll to position [6063, 0]
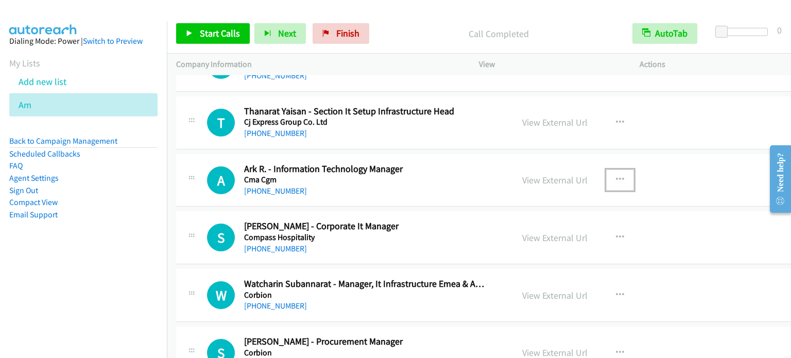
click at [624, 176] on icon "button" at bounding box center [620, 180] width 8 height 8
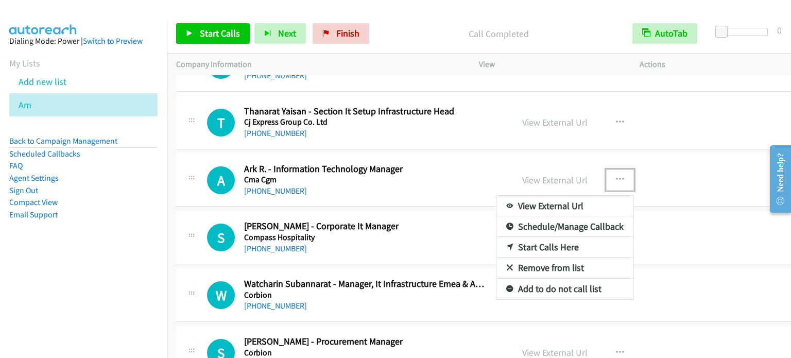
click at [562, 237] on link "Start Calls Here" at bounding box center [565, 247] width 137 height 21
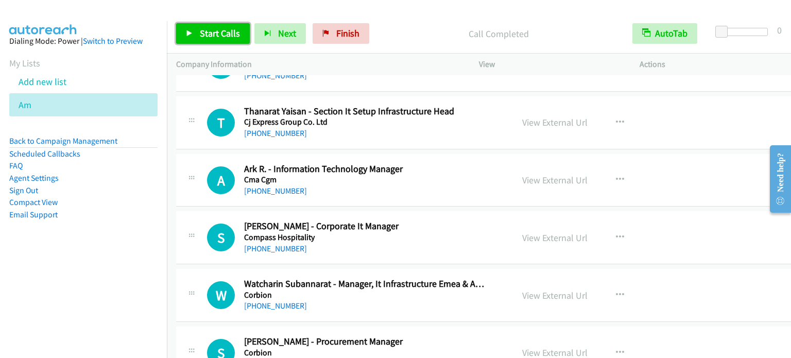
click at [215, 36] on span "Start Calls" at bounding box center [220, 33] width 40 height 12
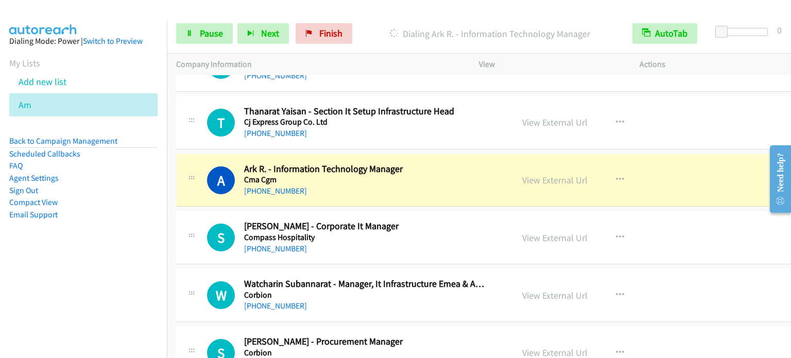
click at [71, 276] on nav "Dialing Mode: Power | Switch to Preview My Lists Add new list Am Back to Campai…" at bounding box center [83, 200] width 167 height 358
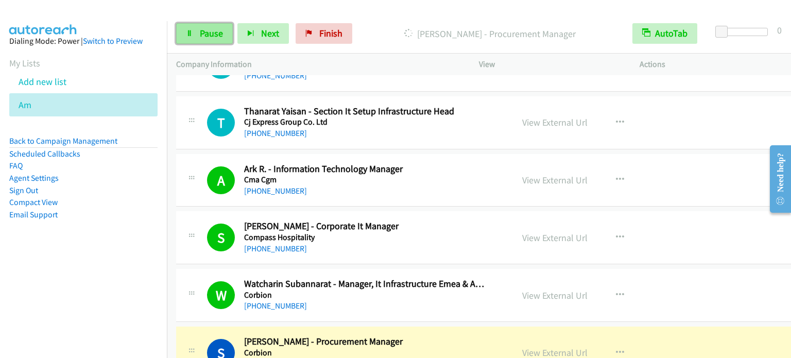
click at [212, 28] on span "Pause" at bounding box center [211, 33] width 23 height 12
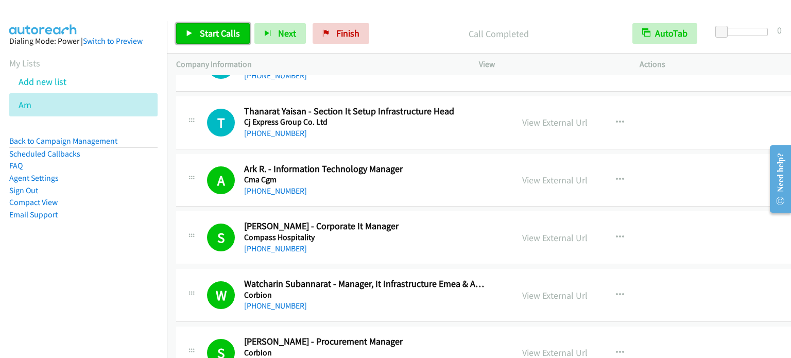
click at [211, 35] on span "Start Calls" at bounding box center [220, 33] width 40 height 12
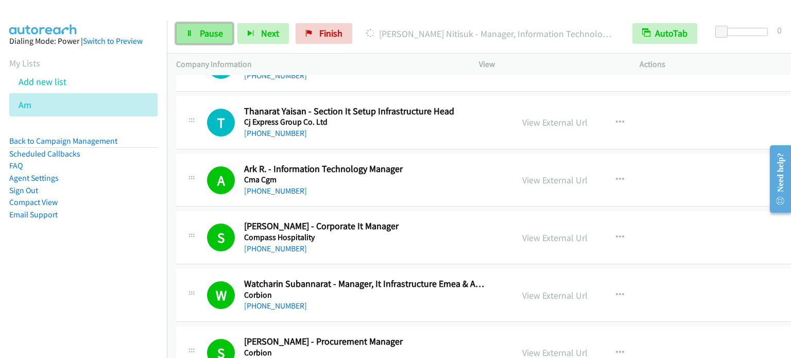
click at [208, 33] on span "Pause" at bounding box center [211, 33] width 23 height 12
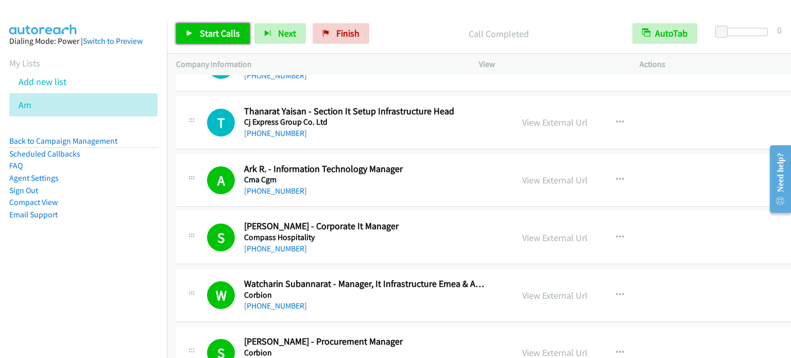
click at [223, 30] on span "Start Calls" at bounding box center [220, 33] width 40 height 12
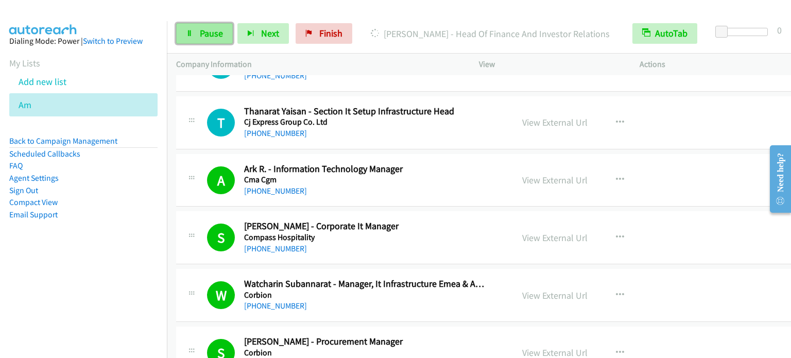
click at [207, 33] on span "Pause" at bounding box center [211, 33] width 23 height 12
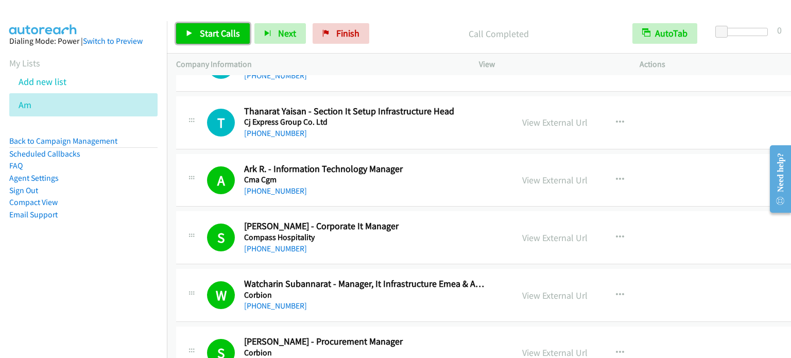
click at [222, 30] on span "Start Calls" at bounding box center [220, 33] width 40 height 12
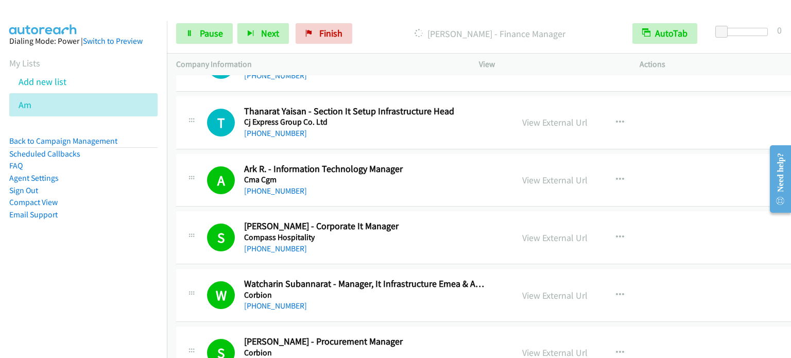
click at [126, 240] on aside "Dialing Mode: Power | Switch to Preview My Lists Add new list Am Back to Campai…" at bounding box center [83, 144] width 167 height 246
click at [92, 265] on aside "Dialing Mode: Power | Switch to Preview My Lists Add new list Am Back to Campai…" at bounding box center [83, 144] width 167 height 246
click at [210, 32] on span "Pause" at bounding box center [211, 33] width 23 height 12
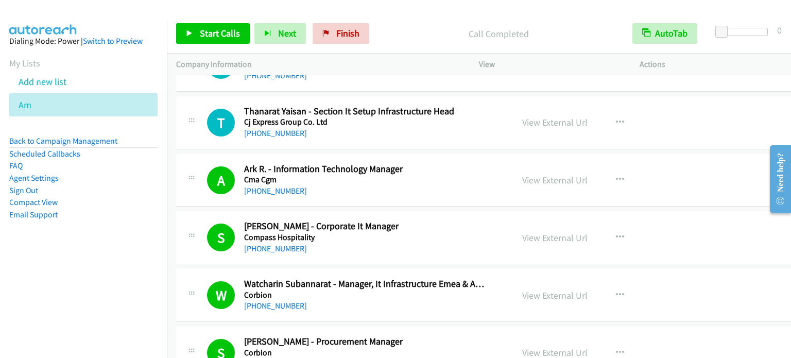
click at [91, 289] on nav "Dialing Mode: Power | Switch to Preview My Lists Add new list Am Back to Campai…" at bounding box center [83, 200] width 167 height 358
